Goal: Transaction & Acquisition: Purchase product/service

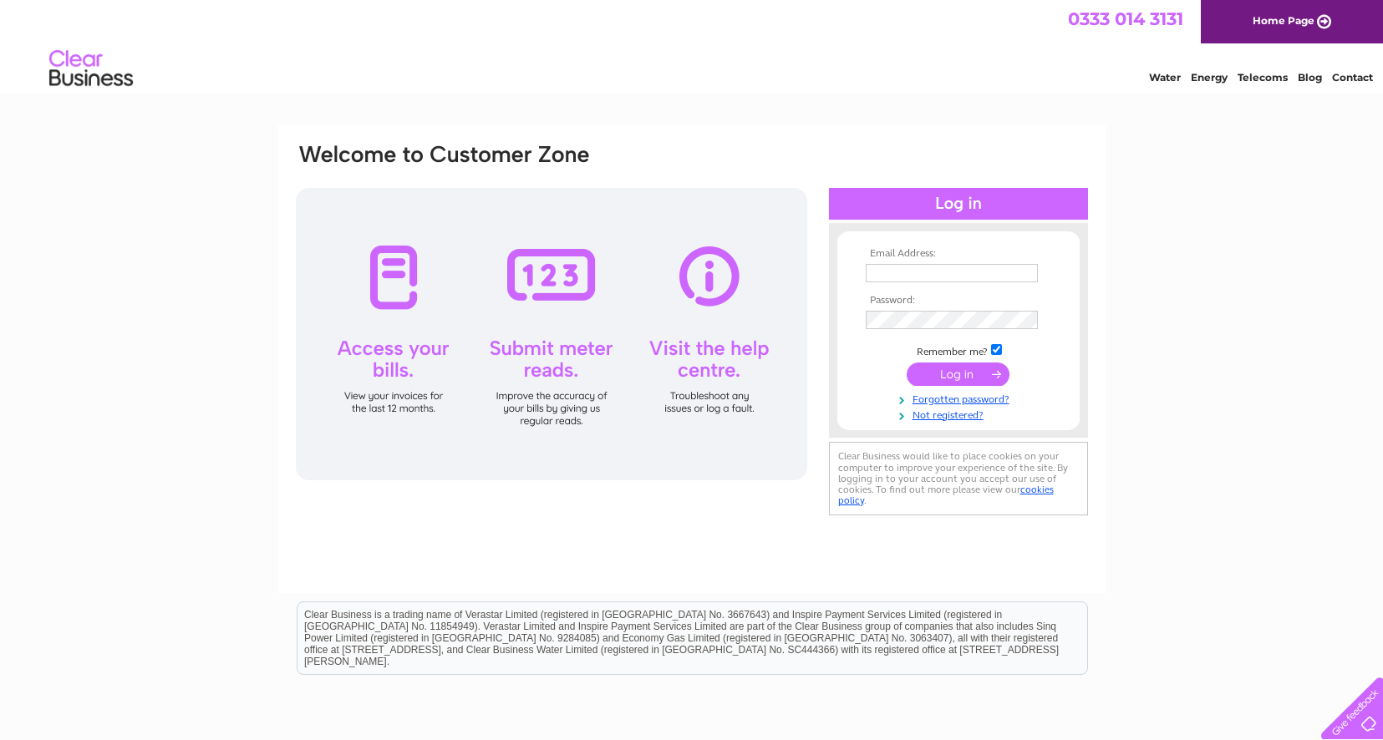
type input "frankhaxton@outlook.com"
click at [959, 375] on input "submit" at bounding box center [958, 374] width 103 height 23
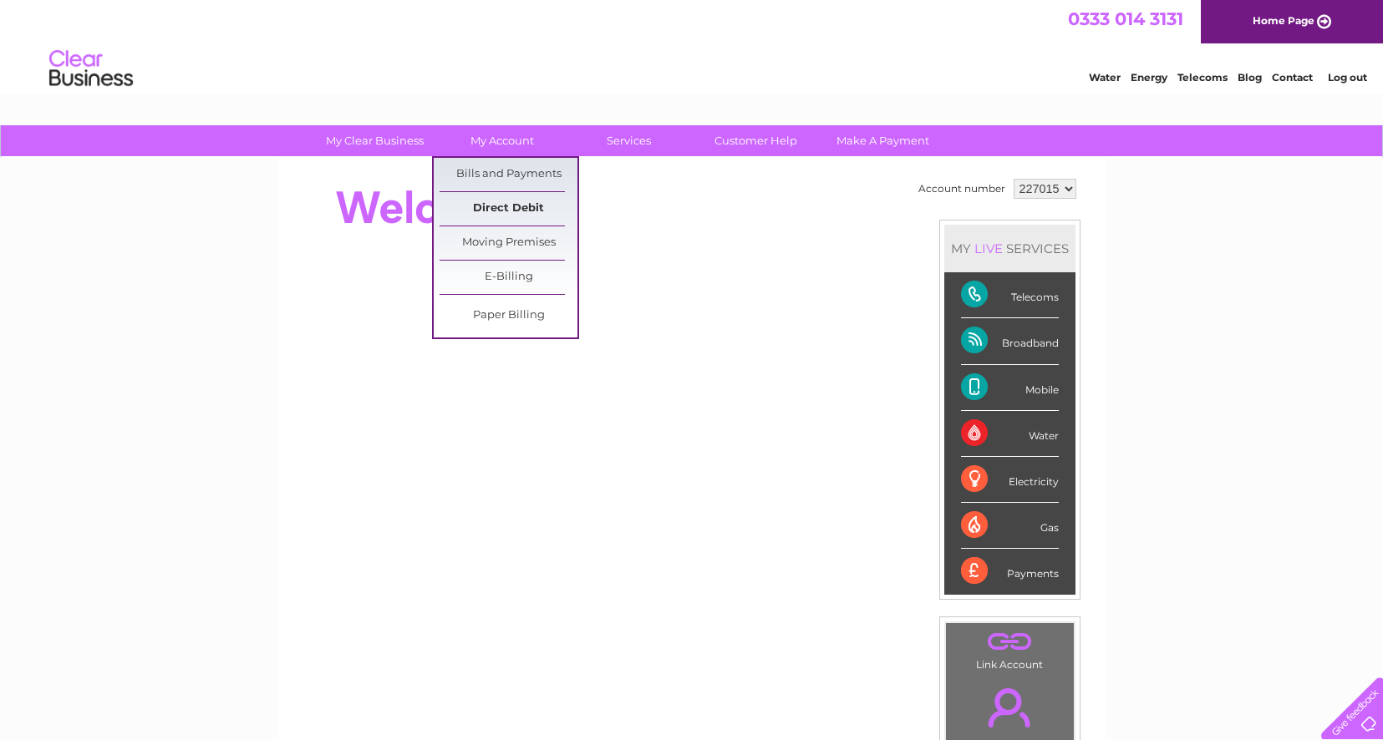
click at [498, 206] on link "Direct Debit" at bounding box center [509, 208] width 138 height 33
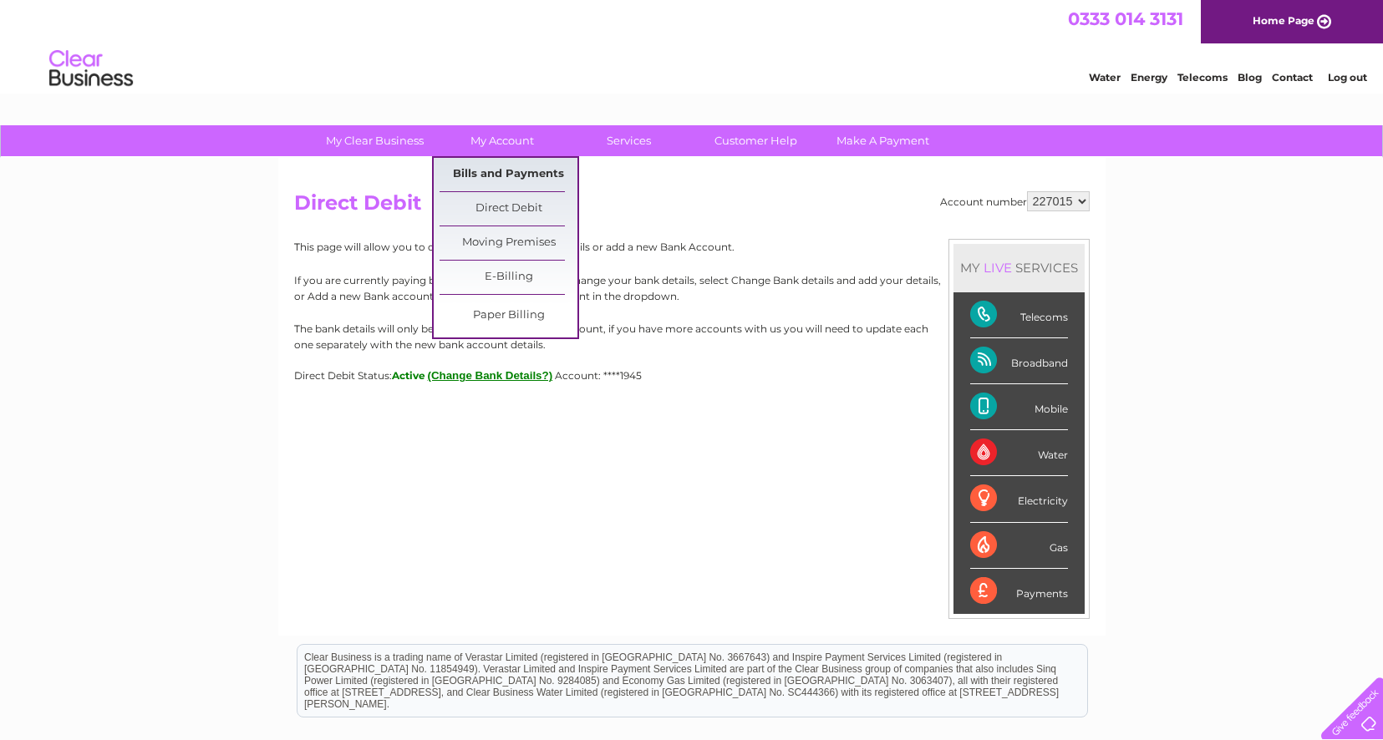
click at [500, 171] on link "Bills and Payments" at bounding box center [509, 174] width 138 height 33
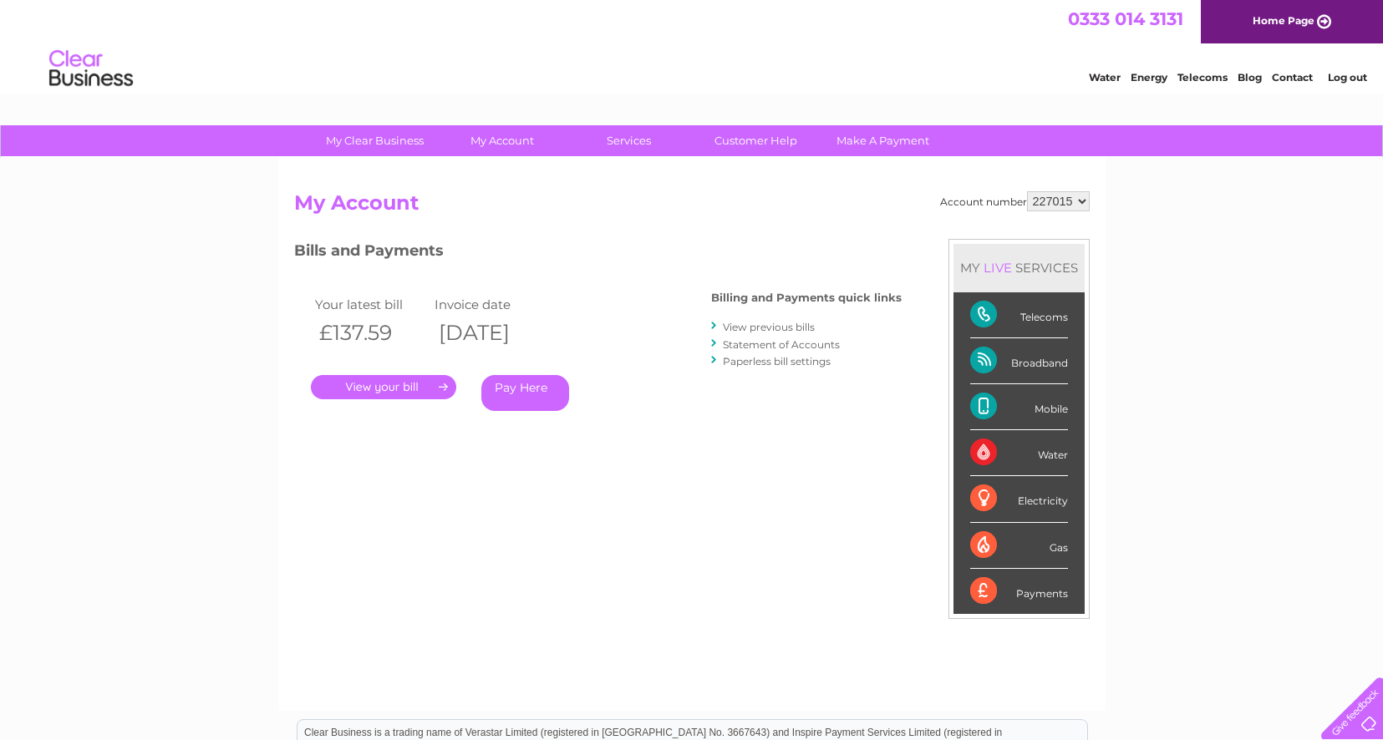
click at [383, 386] on link "." at bounding box center [383, 387] width 145 height 24
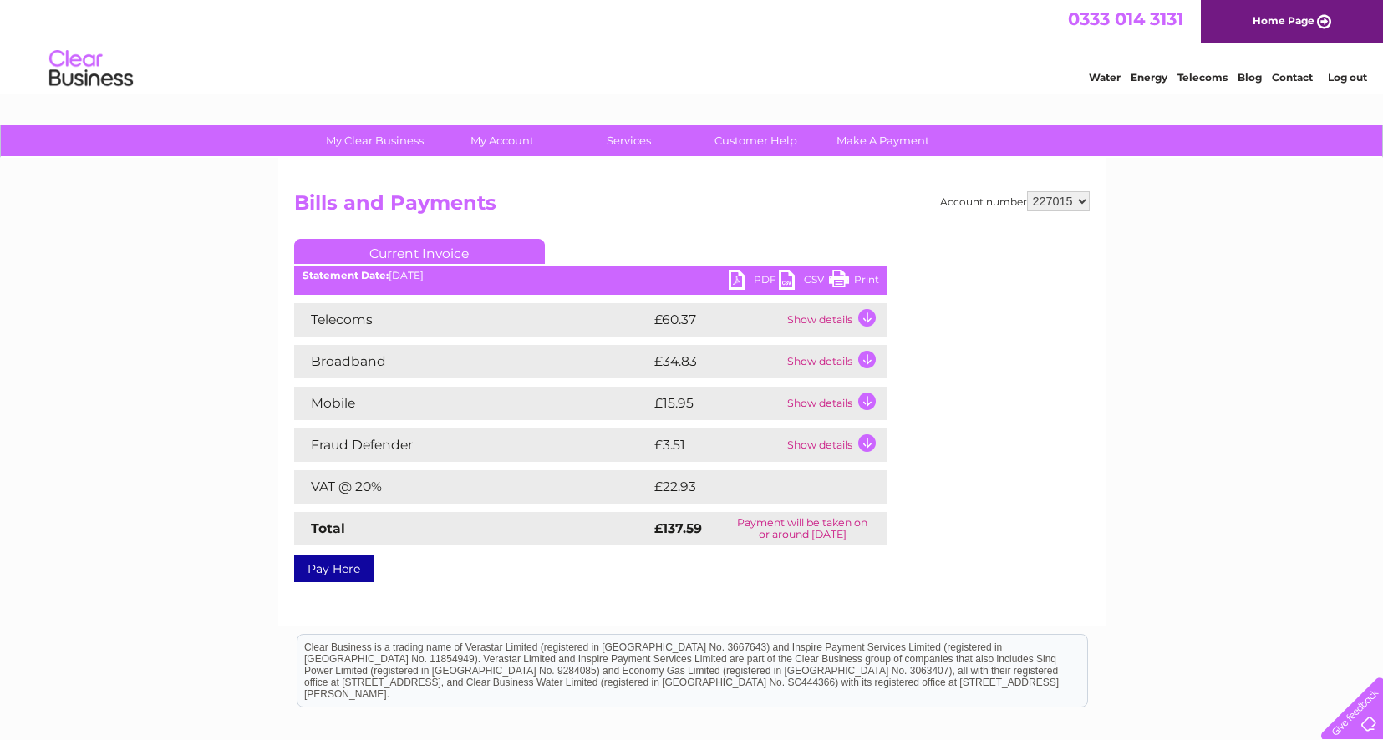
click at [343, 565] on link "Pay Here" at bounding box center [333, 569] width 79 height 27
click at [324, 566] on link "Pay Here" at bounding box center [333, 569] width 79 height 27
click at [150, 502] on div "My Clear Business Login Details My Details My Preferences Link Account My Accou…" at bounding box center [691, 518] width 1383 height 786
click at [868, 315] on td "Show details" at bounding box center [835, 319] width 104 height 33
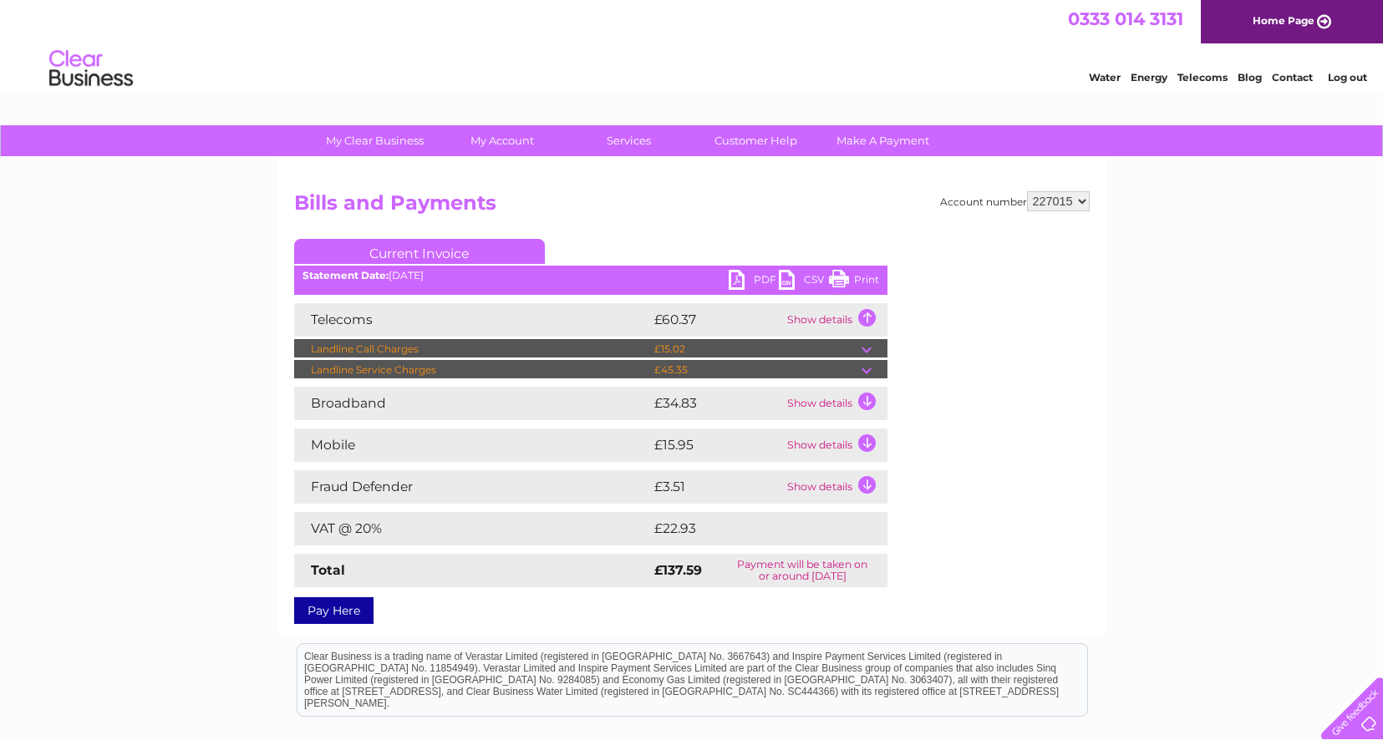
click at [868, 315] on td "Show details" at bounding box center [835, 319] width 104 height 33
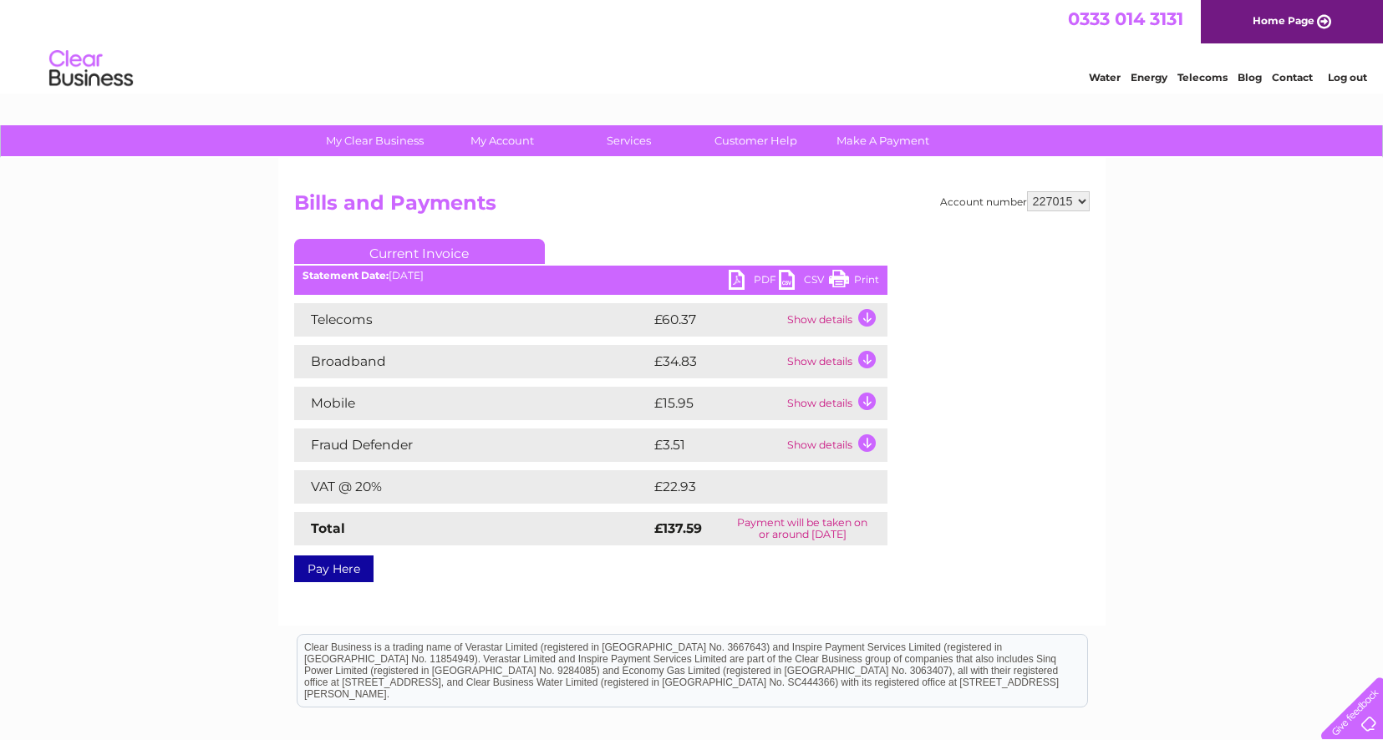
click at [870, 401] on td "Show details" at bounding box center [835, 403] width 104 height 33
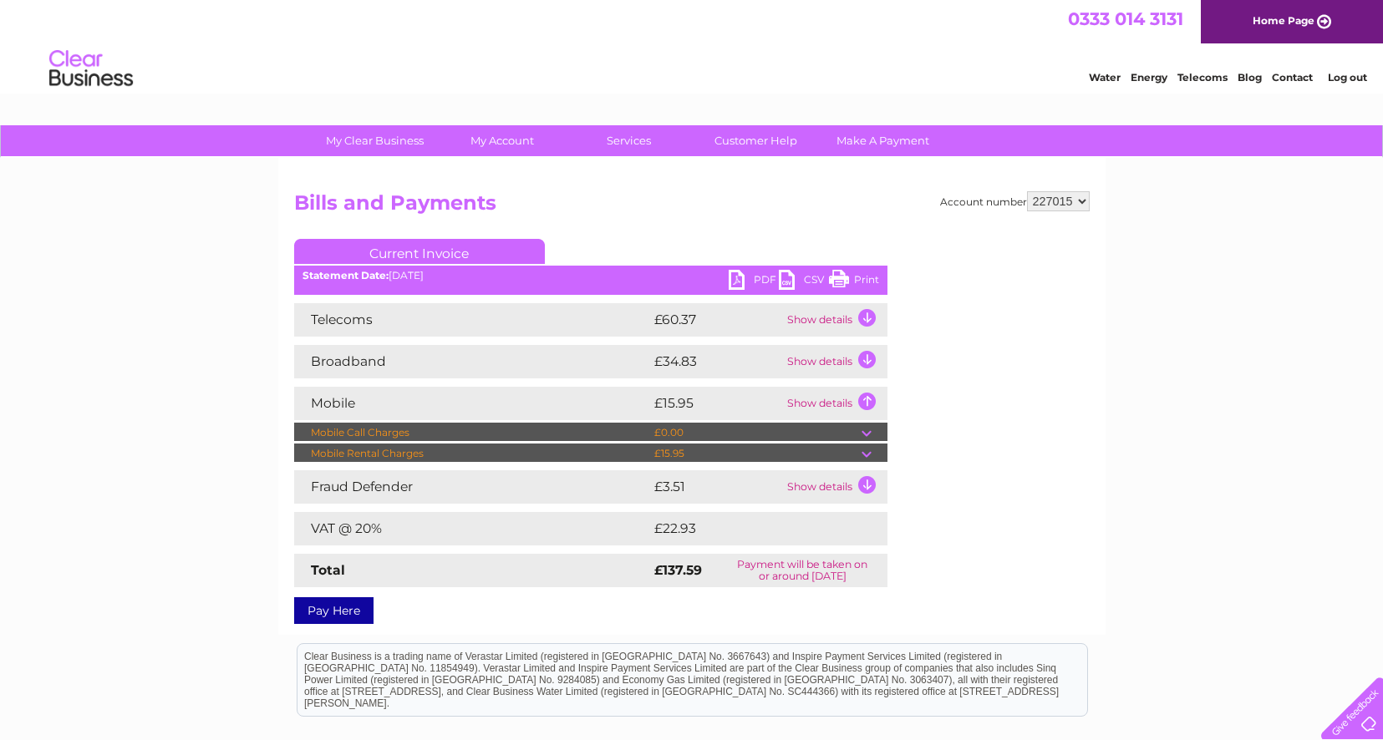
click at [870, 402] on td "Show details" at bounding box center [835, 403] width 104 height 33
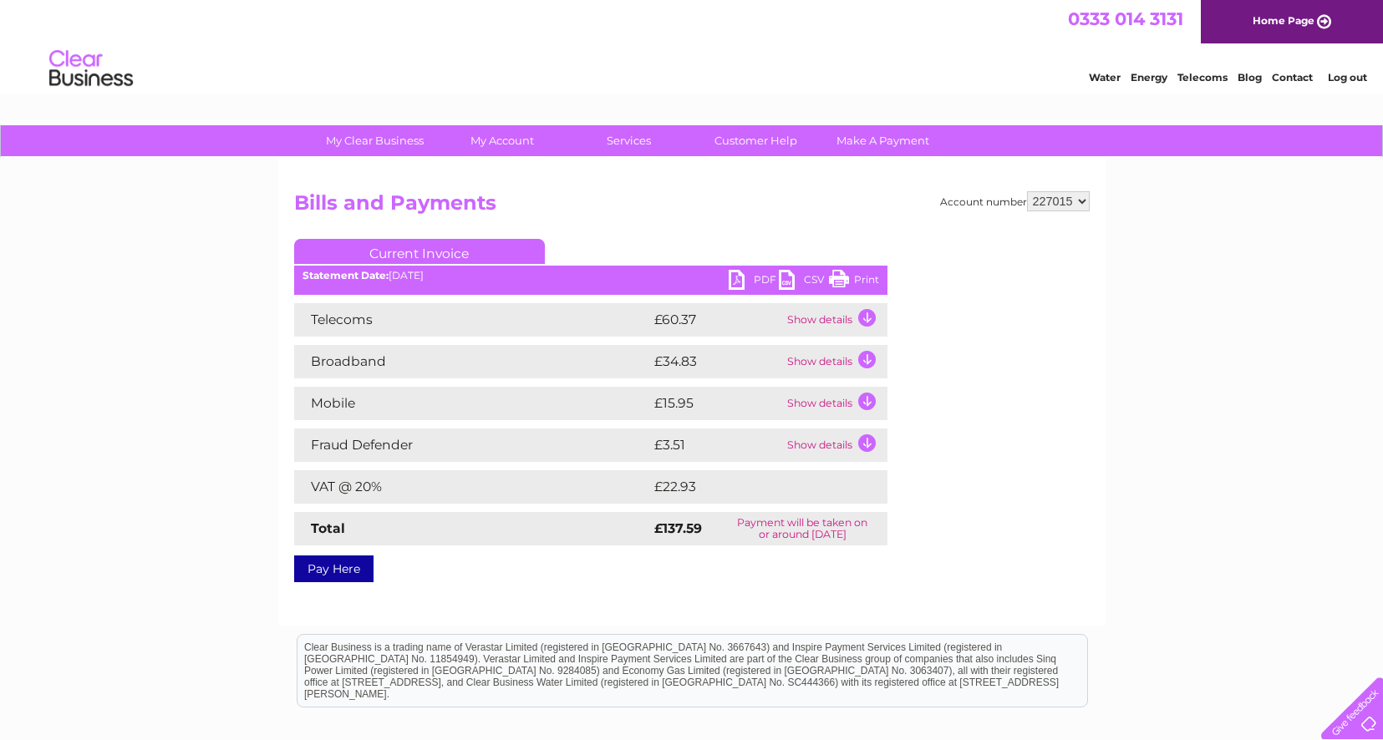
click at [870, 362] on td "Show details" at bounding box center [835, 361] width 104 height 33
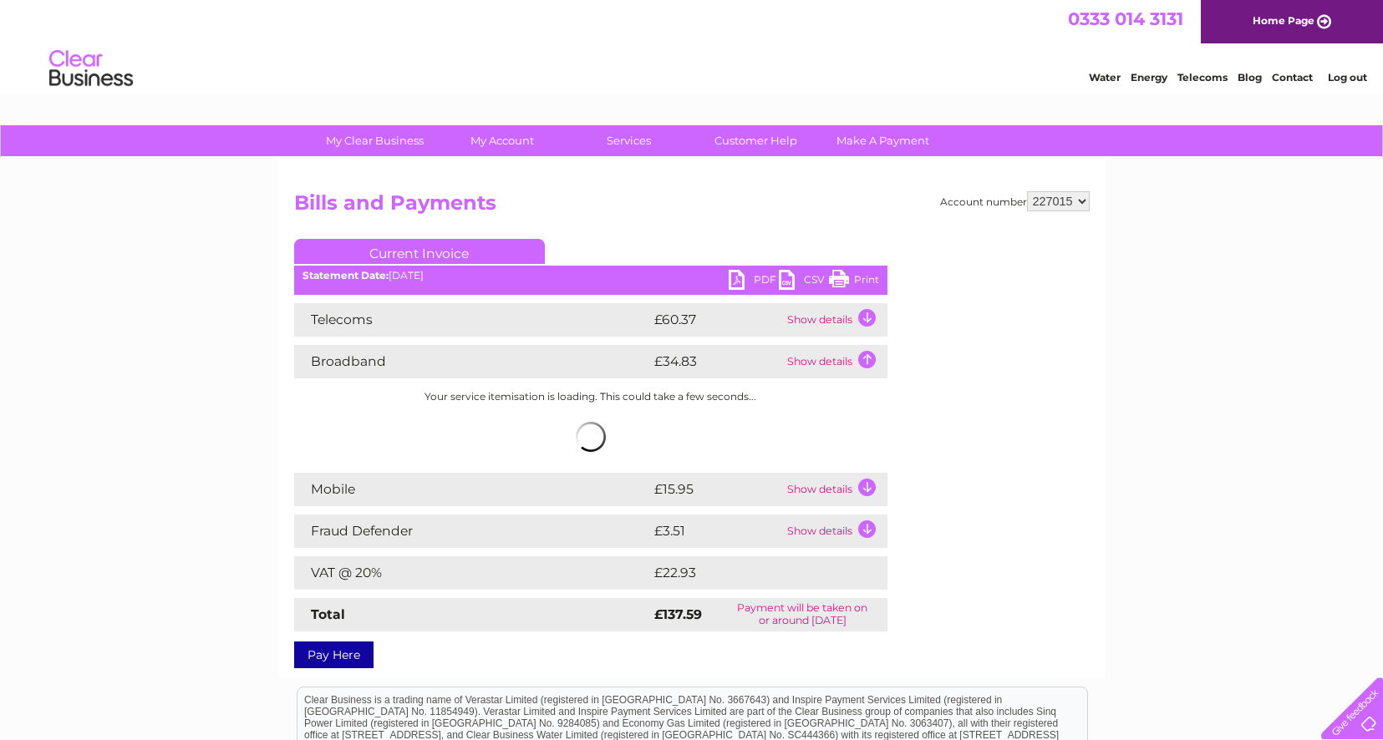
click at [870, 362] on td "Show details" at bounding box center [835, 361] width 104 height 33
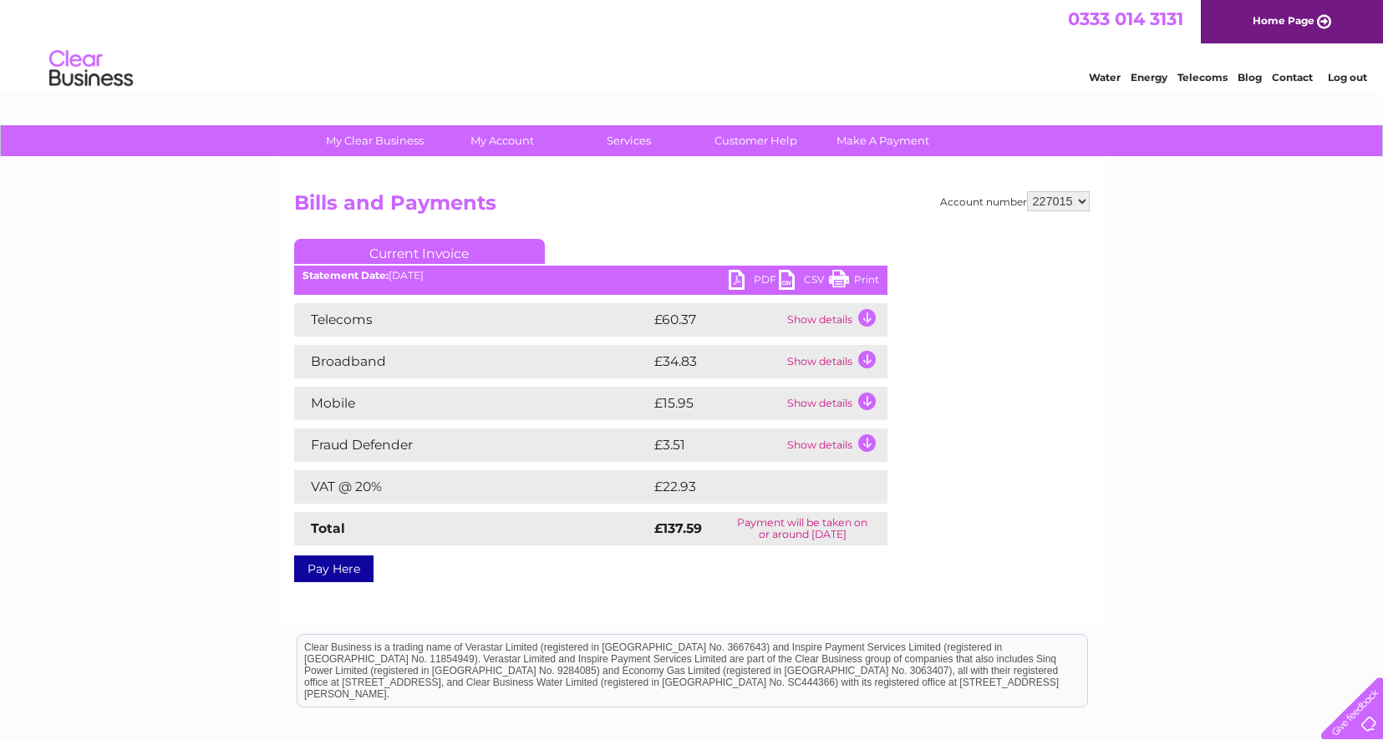
click at [870, 316] on td "Show details" at bounding box center [835, 319] width 104 height 33
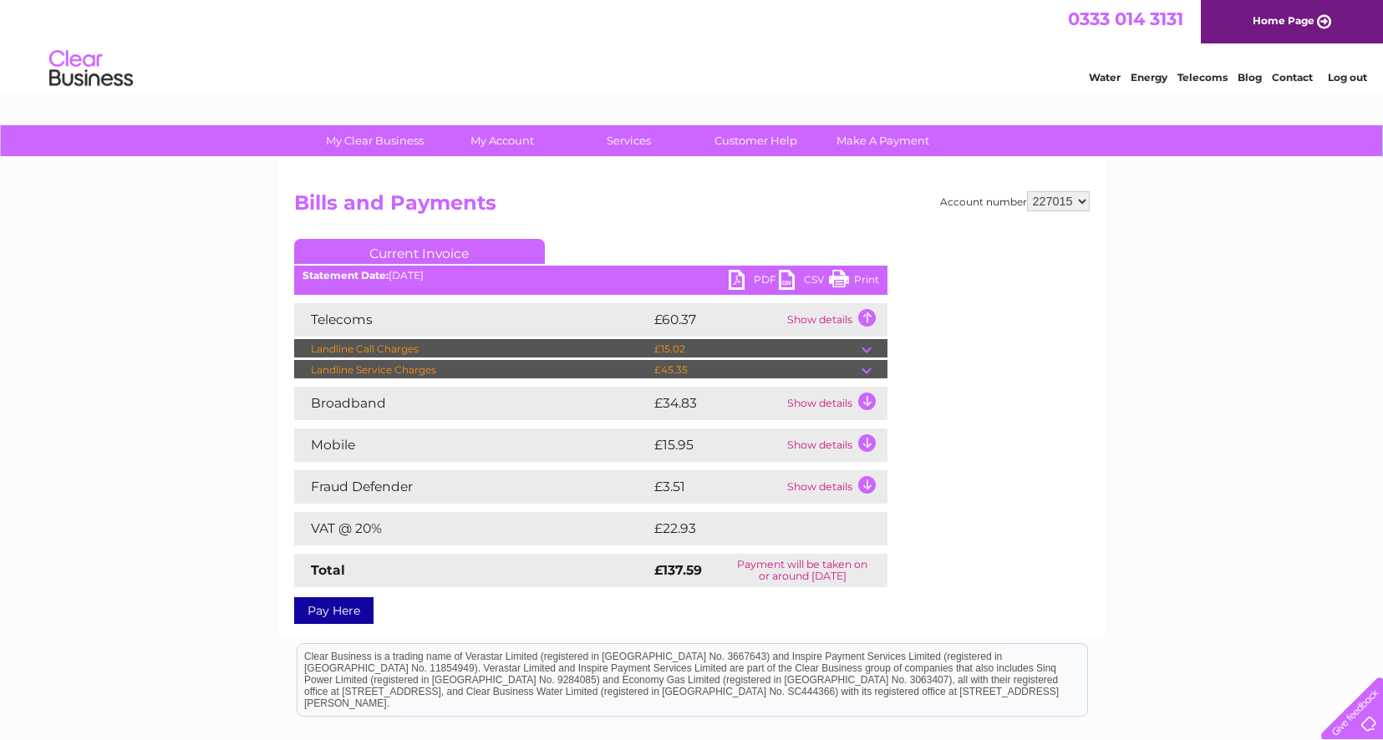
click at [870, 316] on td "Show details" at bounding box center [835, 319] width 104 height 33
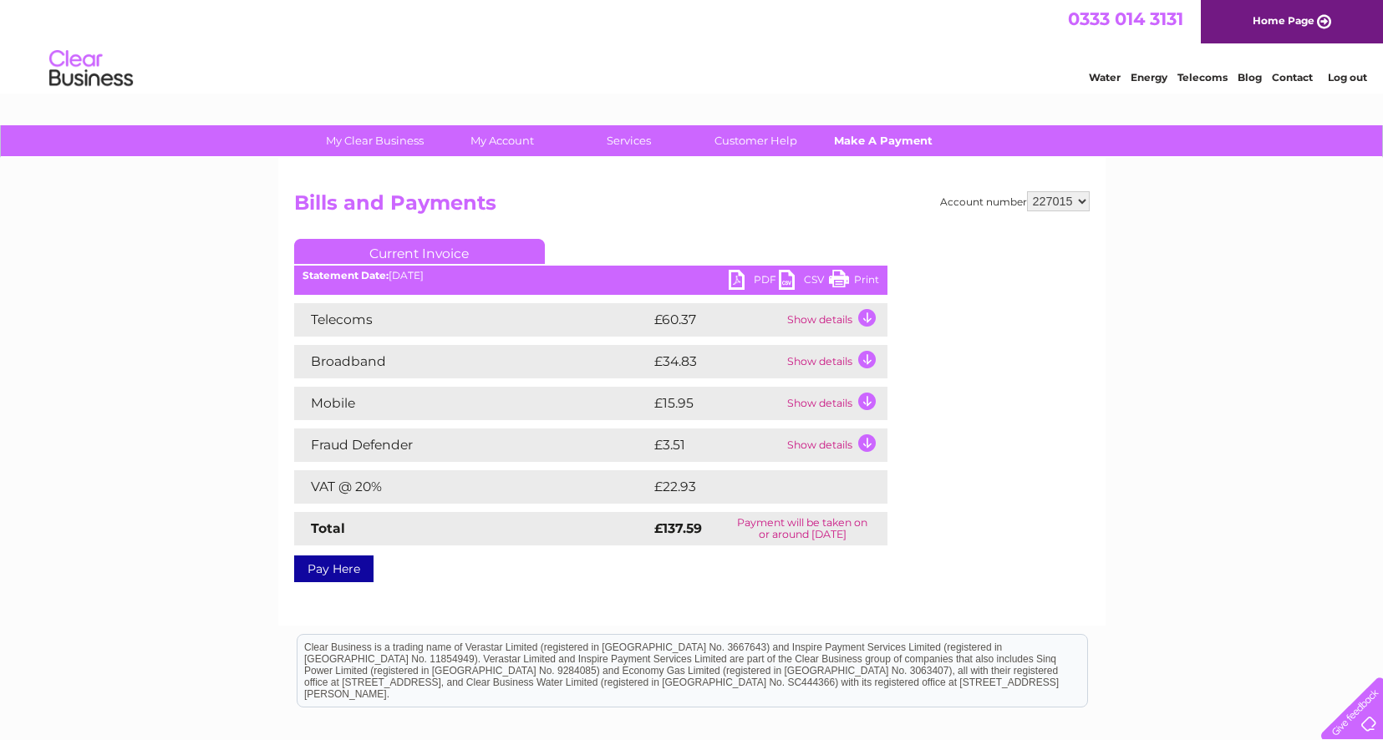
click at [865, 139] on link "Make A Payment" at bounding box center [883, 140] width 138 height 31
click at [755, 280] on link "PDF" at bounding box center [754, 282] width 50 height 24
